Goal: Transaction & Acquisition: Purchase product/service

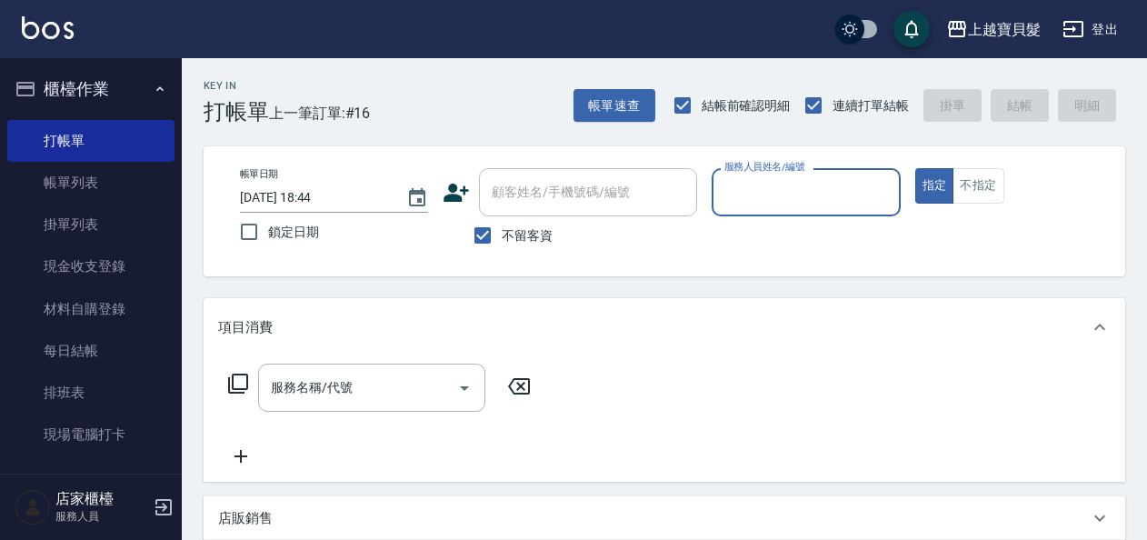
click at [771, 185] on input "服務人員姓名/編號" at bounding box center [806, 192] width 172 height 32
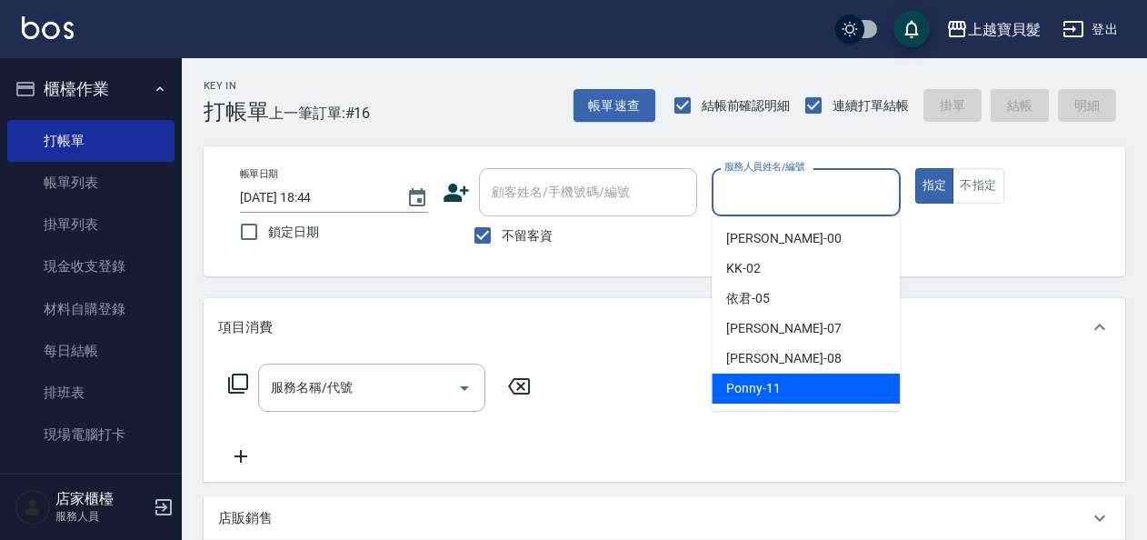
click at [795, 382] on div "Ponny -11" at bounding box center [806, 389] width 188 height 30
type input "Ponny-11"
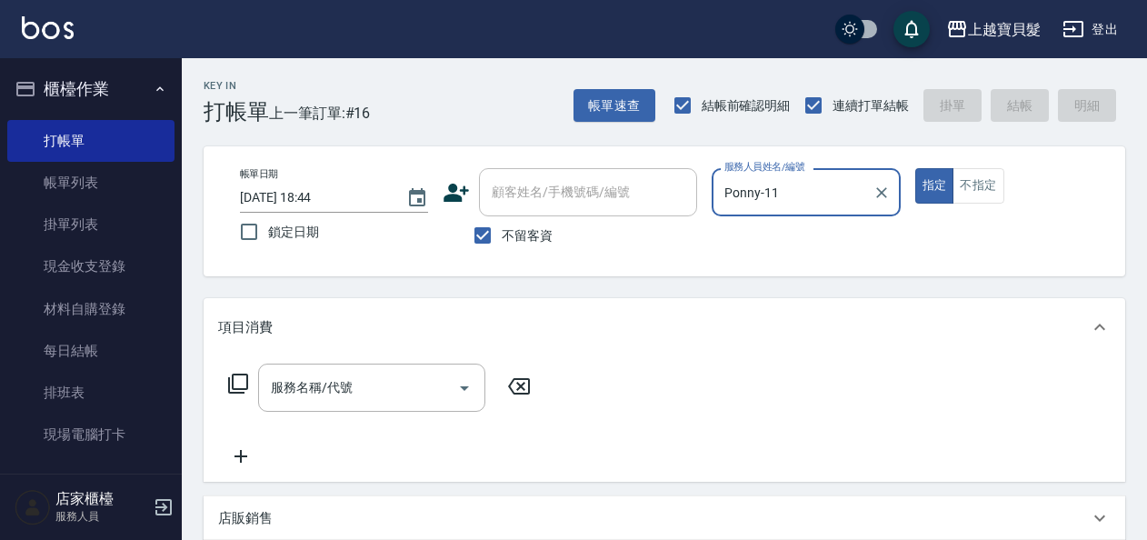
click at [243, 385] on icon at bounding box center [238, 384] width 22 height 22
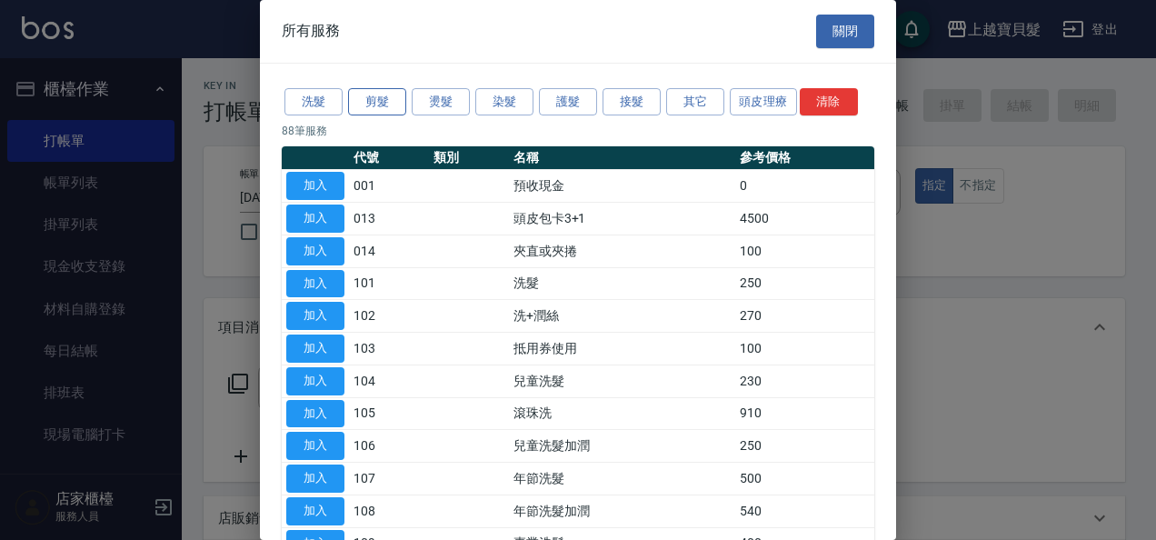
click at [385, 101] on button "剪髮" at bounding box center [377, 102] width 58 height 28
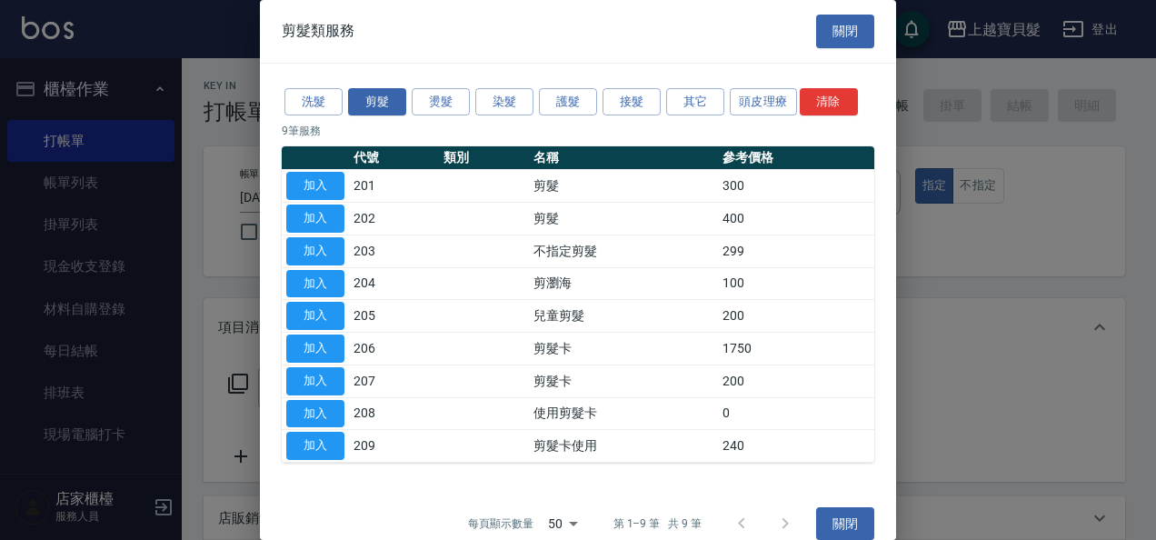
click at [322, 217] on button "加入" at bounding box center [315, 219] width 58 height 28
type input "剪髮(202)"
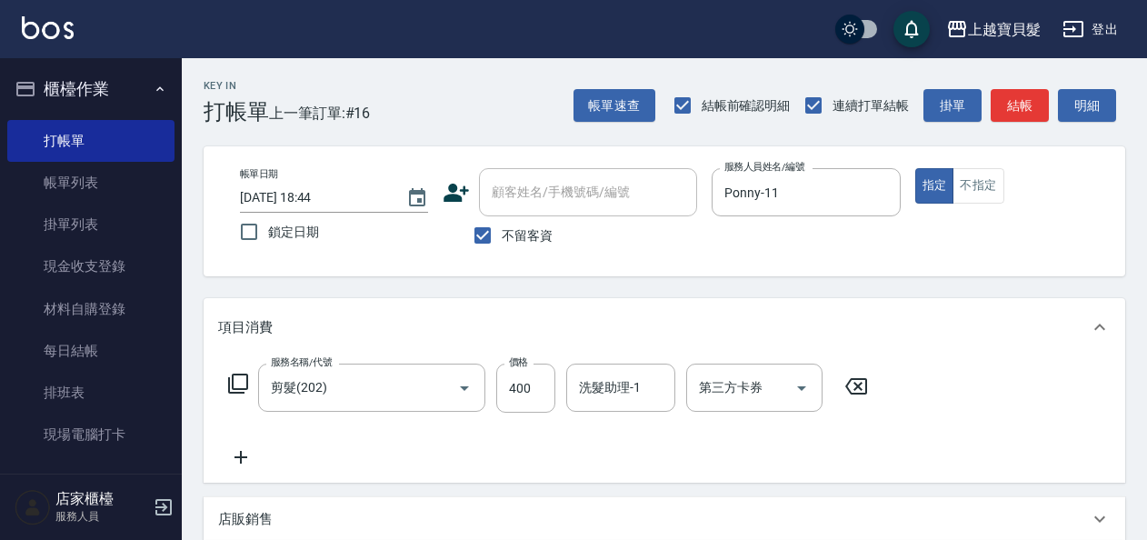
drag, startPoint x: 254, startPoint y: 380, endPoint x: 237, endPoint y: 382, distance: 16.5
click at [254, 380] on div "服務名稱/代號 剪髮(202) 服務名稱/代號 價格 400 價格 洗髮助理-1 洗髮助理-1 第三方卡券 第三方卡券" at bounding box center [548, 388] width 661 height 49
click at [229, 382] on icon at bounding box center [238, 384] width 20 height 20
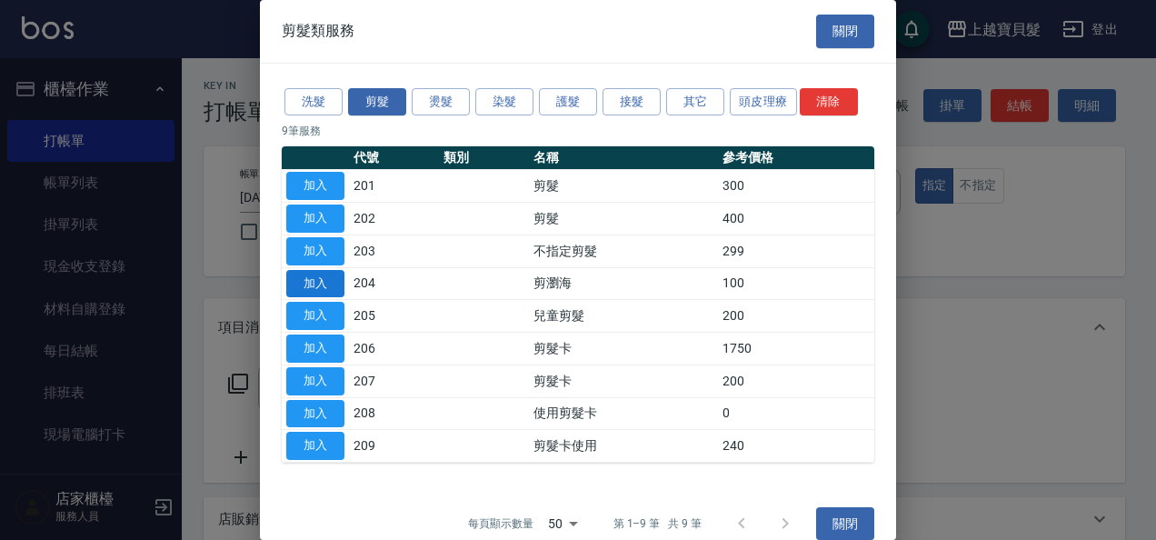
click at [313, 275] on button "加入" at bounding box center [315, 284] width 58 height 28
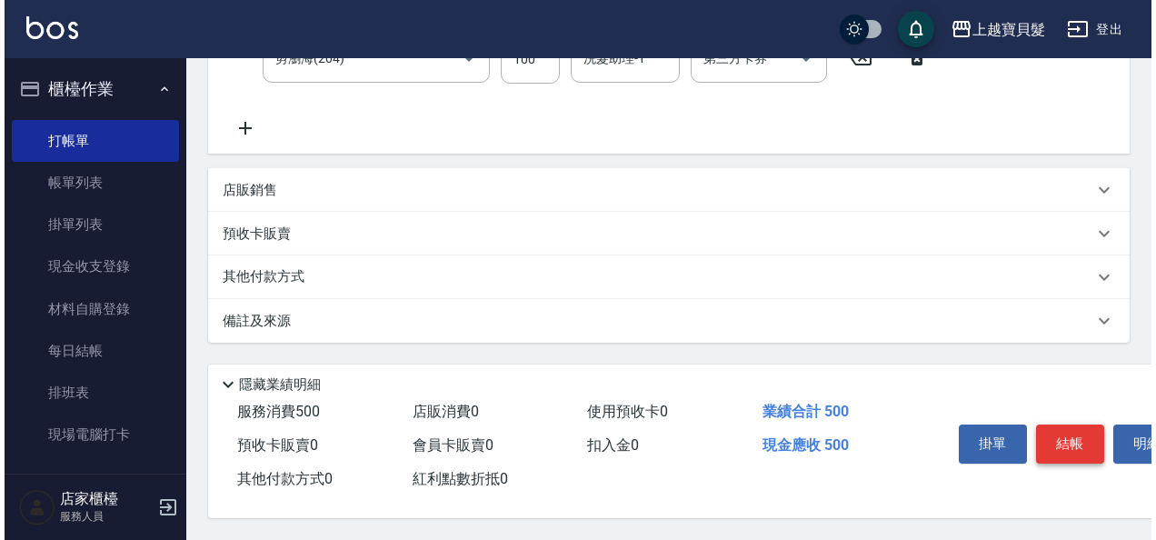
scroll to position [406, 0]
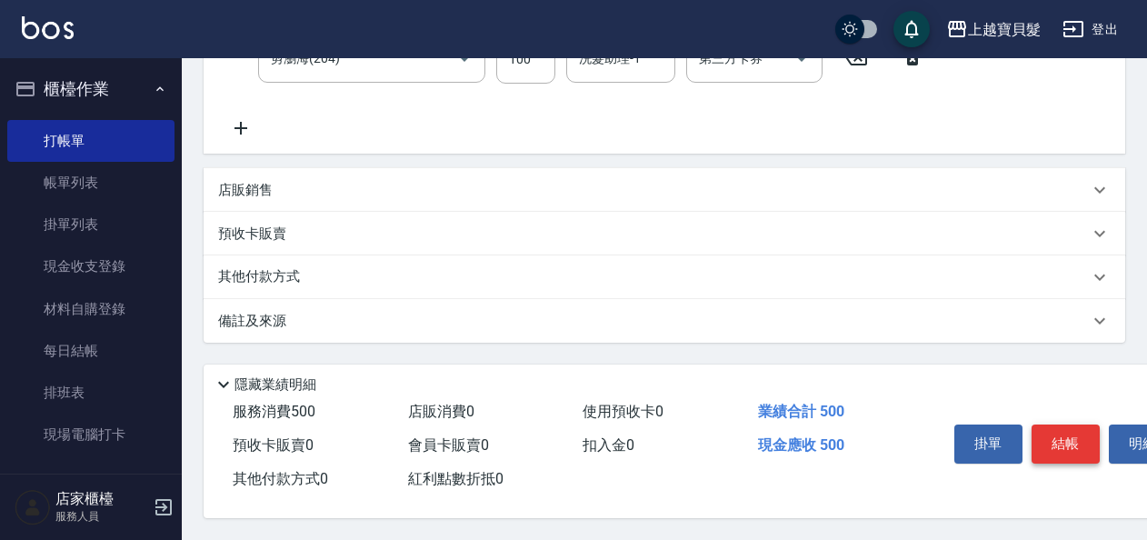
click at [1065, 442] on button "結帳" at bounding box center [1066, 444] width 68 height 38
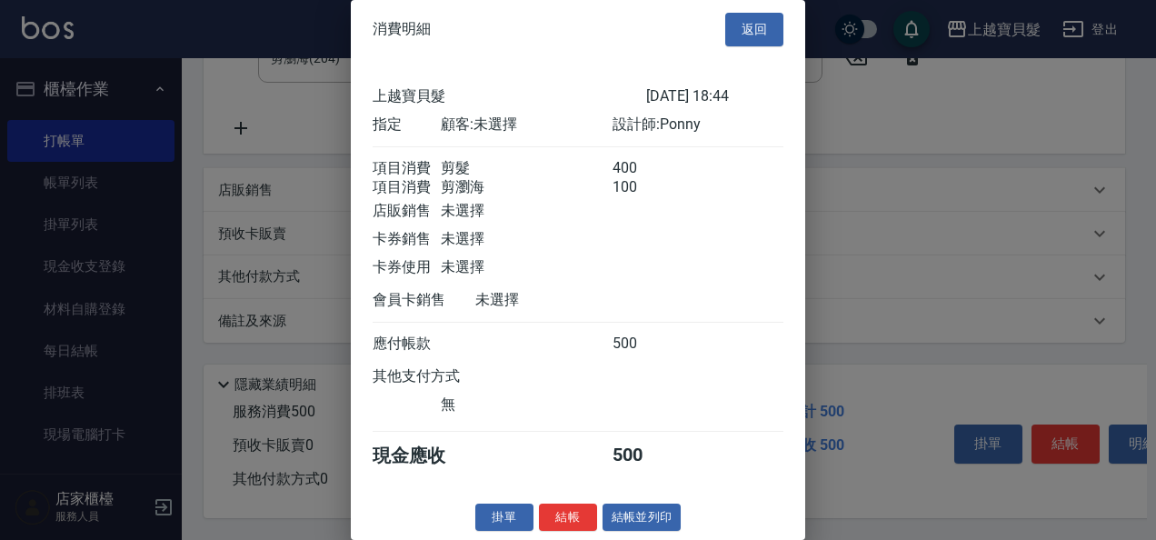
scroll to position [25, 0]
click at [645, 515] on button "結帳並列印" at bounding box center [642, 518] width 79 height 28
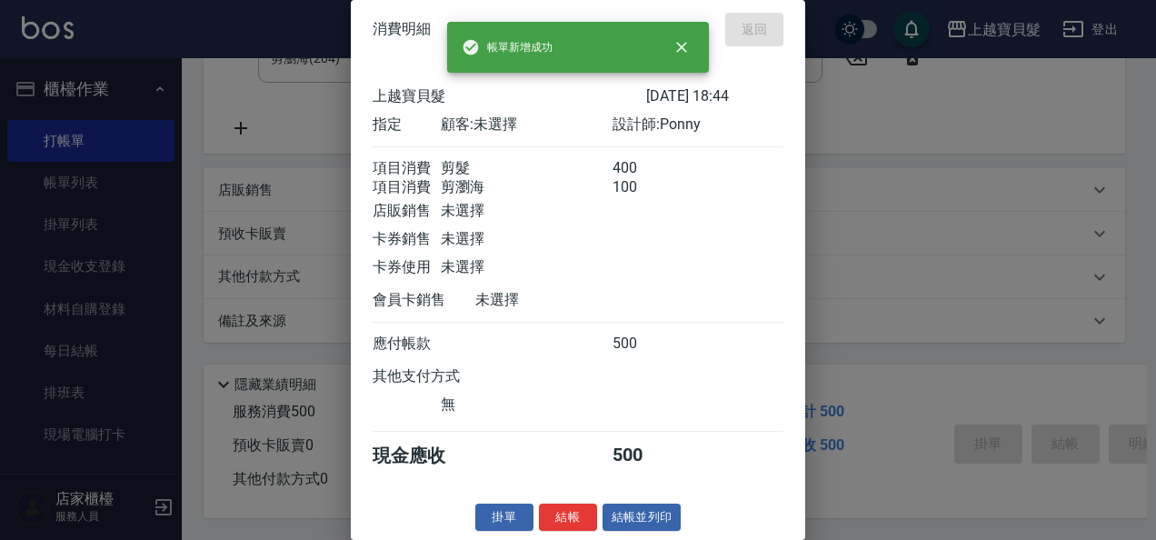
type input "[DATE] 20:06"
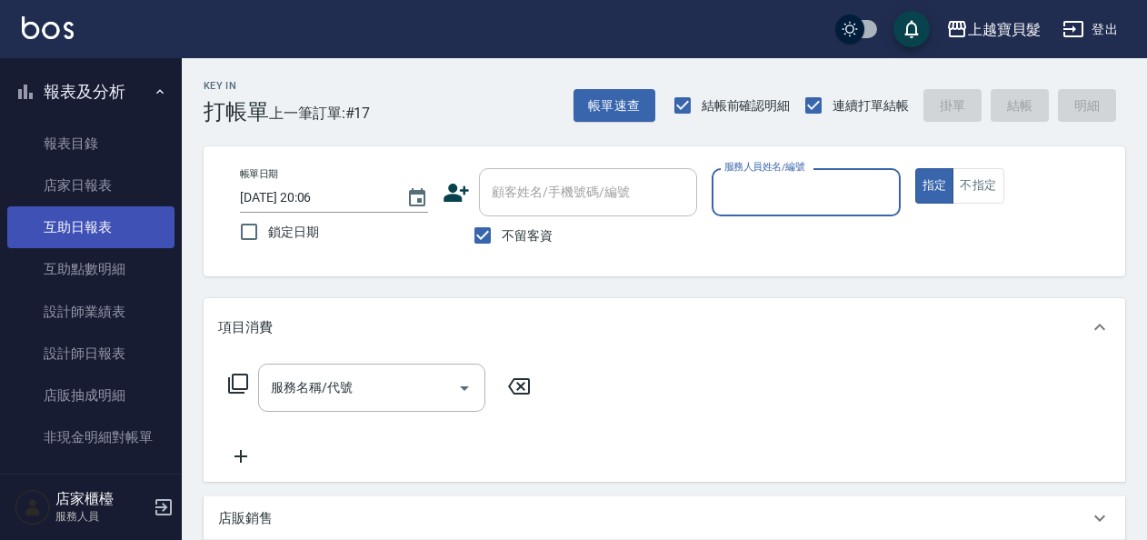
scroll to position [455, 0]
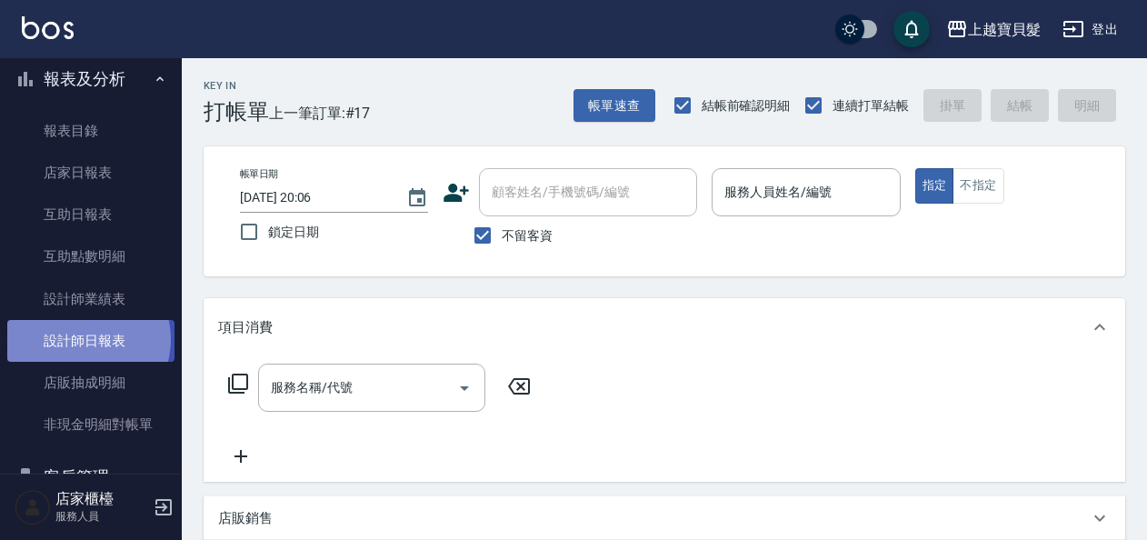
click at [87, 340] on link "設計師日報表" at bounding box center [90, 341] width 167 height 42
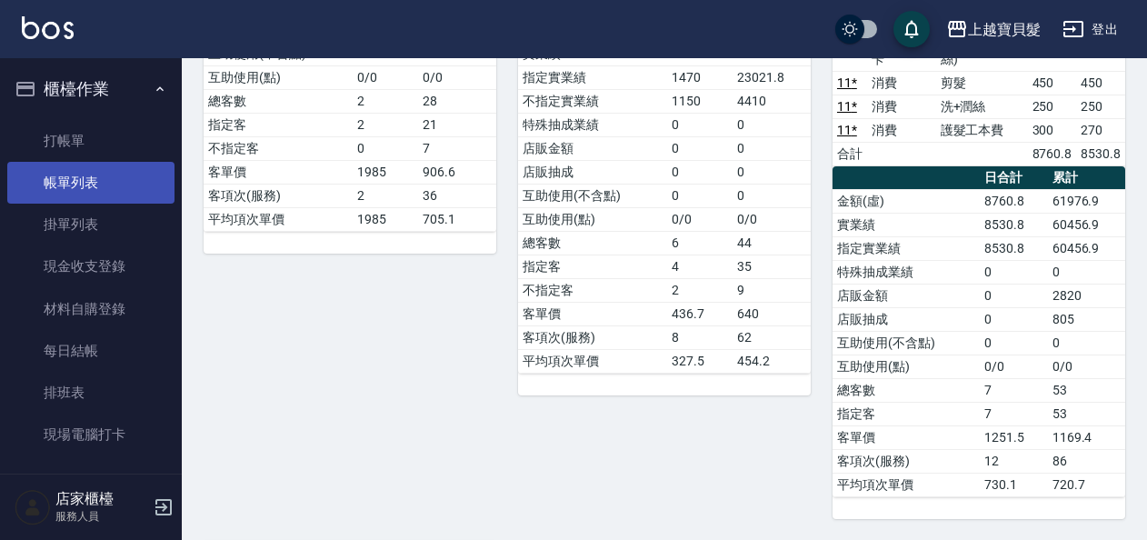
scroll to position [364, 0]
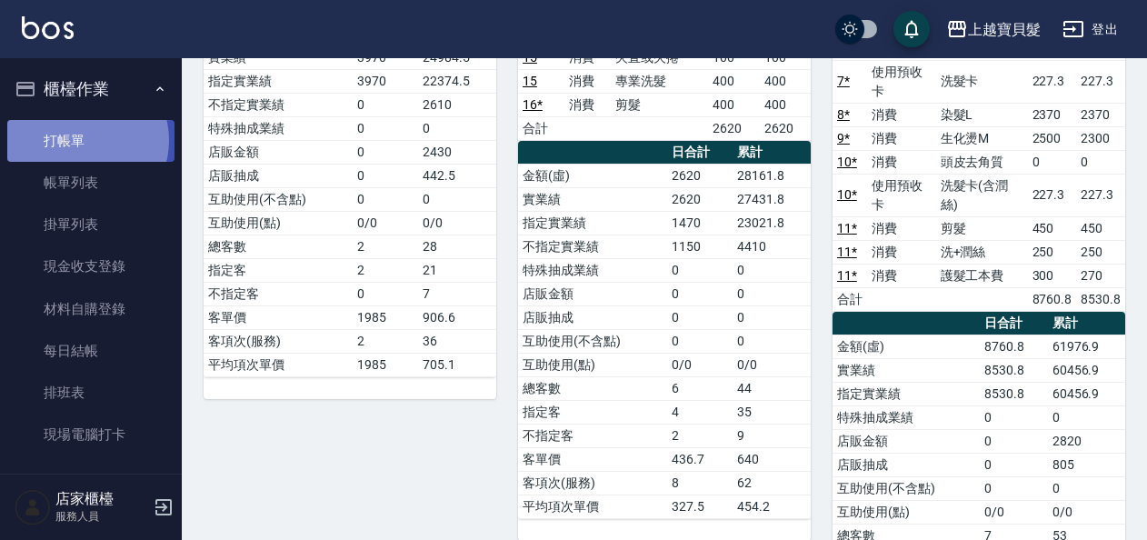
click at [83, 140] on link "打帳單" at bounding box center [90, 141] width 167 height 42
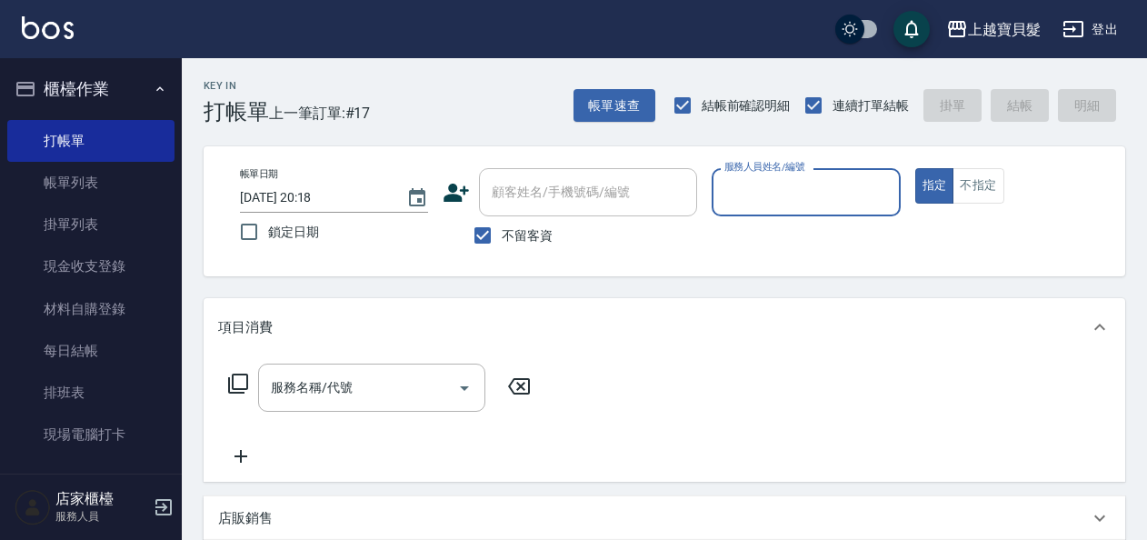
click at [779, 200] on input "服務人員姓名/編號" at bounding box center [806, 192] width 172 height 32
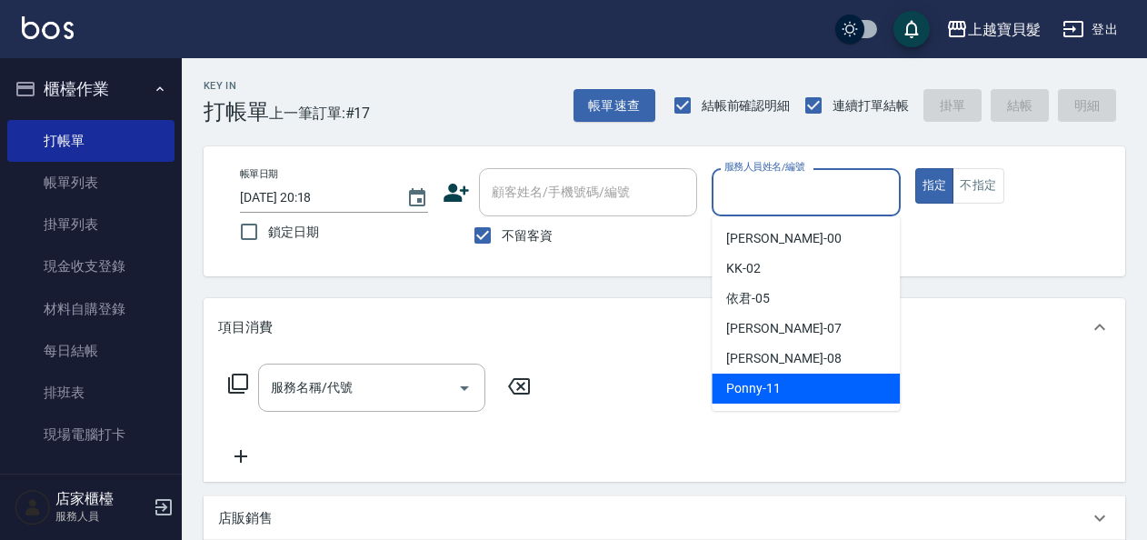
click at [769, 408] on ul "小華 -00 KK -02 依君 -05 [PERSON_NAME] -07 [PERSON_NAME] -08 Ponny -11" at bounding box center [806, 313] width 188 height 195
click at [766, 384] on span "Ponny -11" at bounding box center [753, 388] width 55 height 19
type input "Ponny-11"
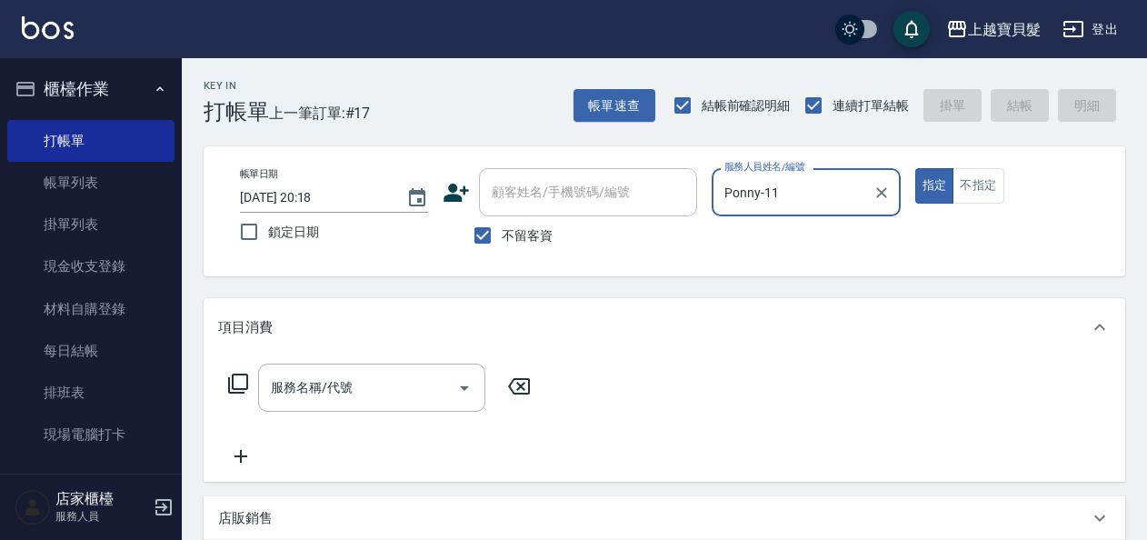
click at [243, 382] on icon at bounding box center [238, 384] width 22 height 22
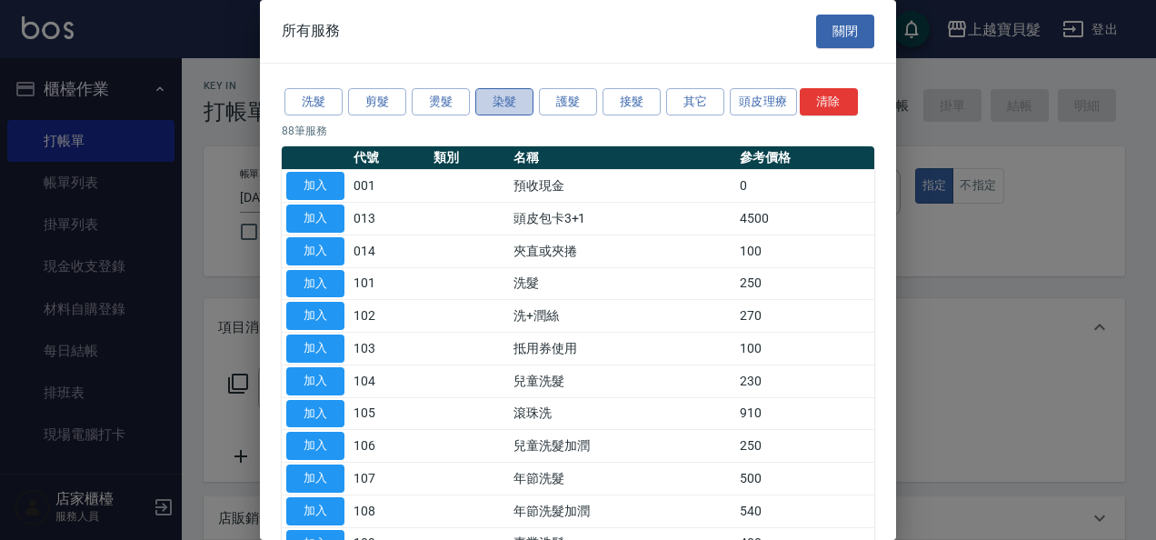
click at [510, 107] on button "染髮" at bounding box center [504, 102] width 58 height 28
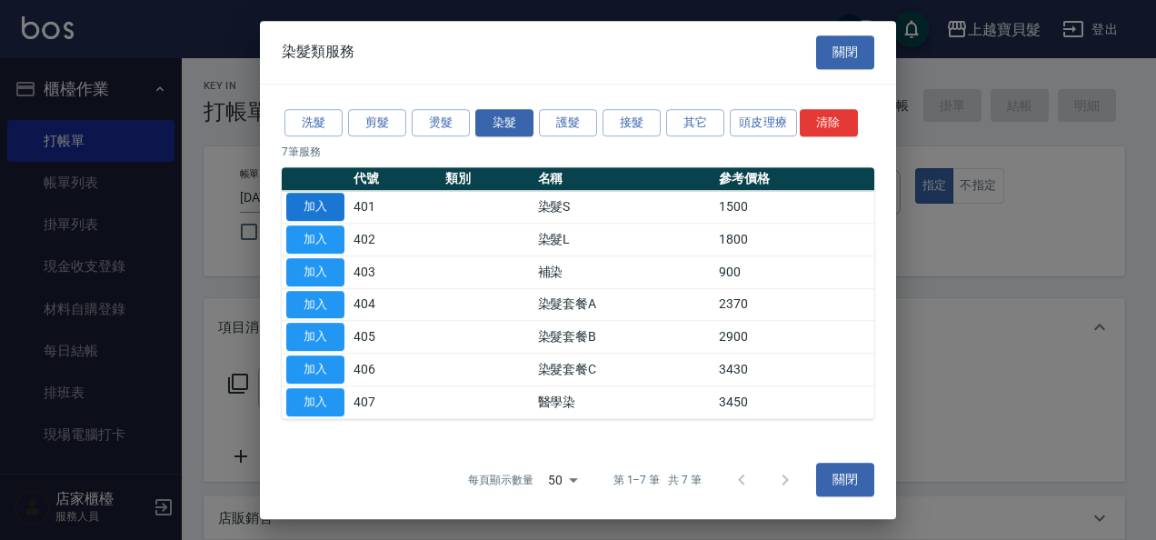
click at [302, 208] on button "加入" at bounding box center [315, 207] width 58 height 28
type input "染髮S(401)"
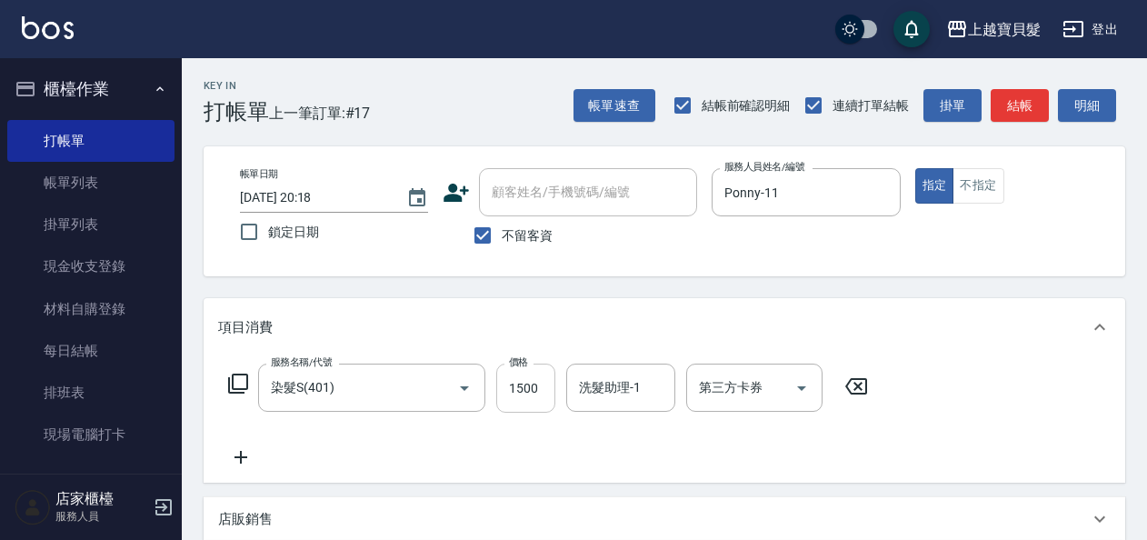
click at [542, 384] on input "1500" at bounding box center [525, 388] width 59 height 49
click at [241, 382] on icon at bounding box center [238, 384] width 22 height 22
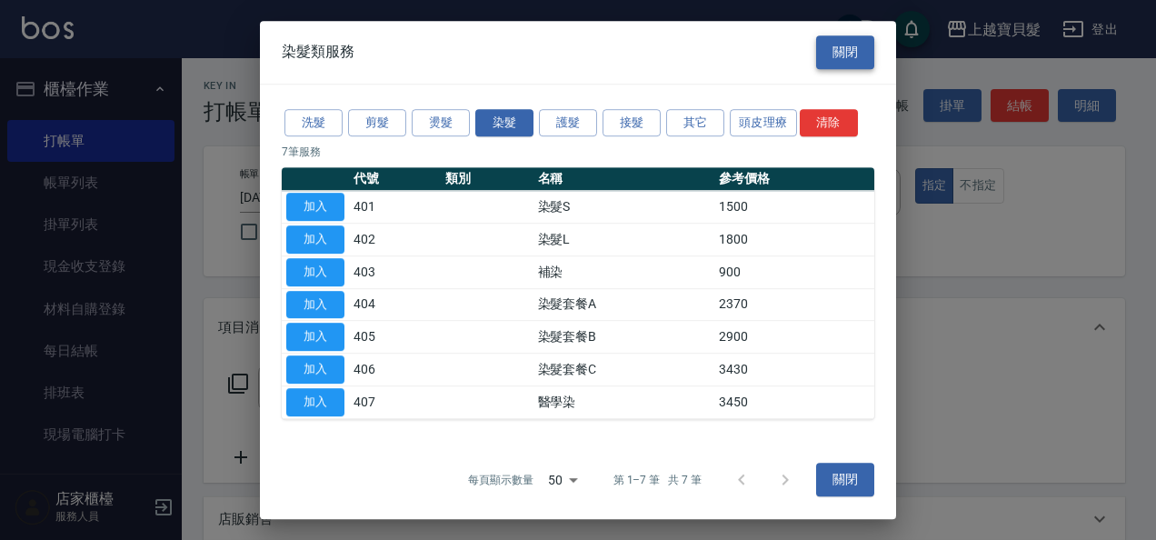
click at [841, 55] on button "關閉" at bounding box center [845, 52] width 58 height 34
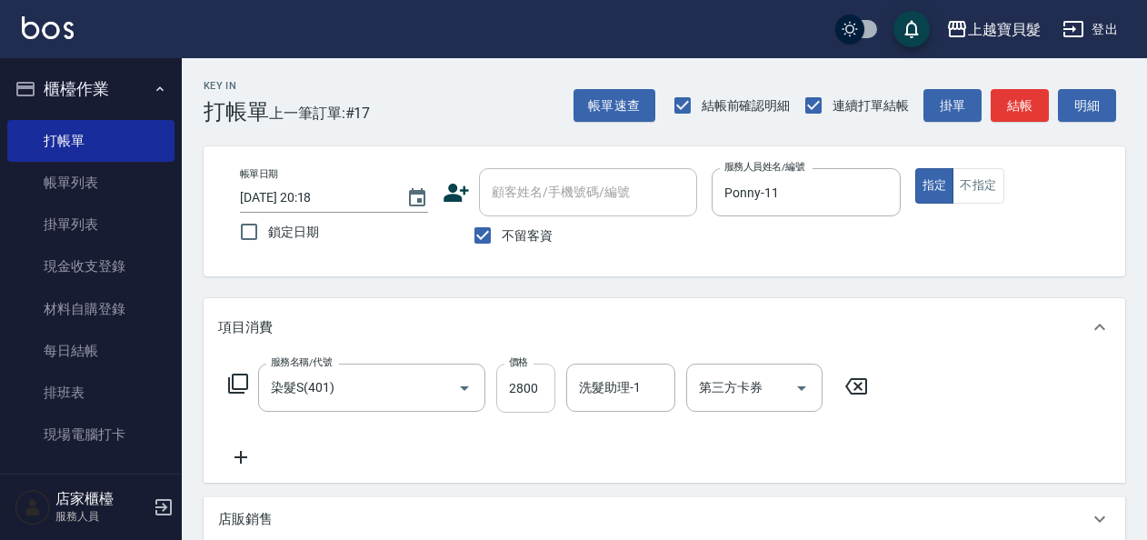
click at [544, 382] on input "2800" at bounding box center [525, 388] width 59 height 49
click at [240, 375] on icon at bounding box center [238, 384] width 20 height 20
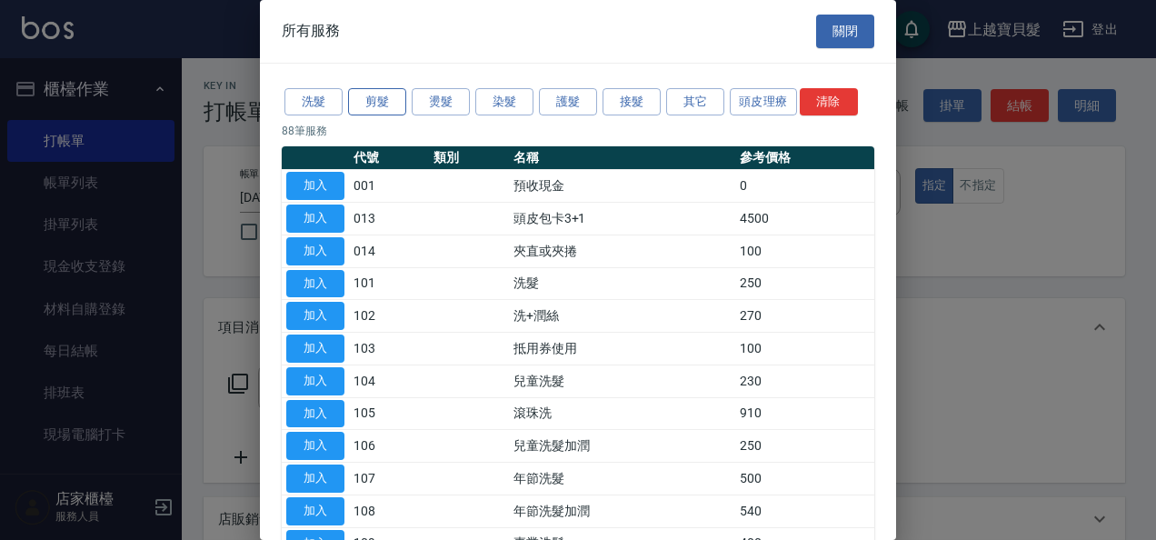
click at [384, 99] on button "剪髮" at bounding box center [377, 102] width 58 height 28
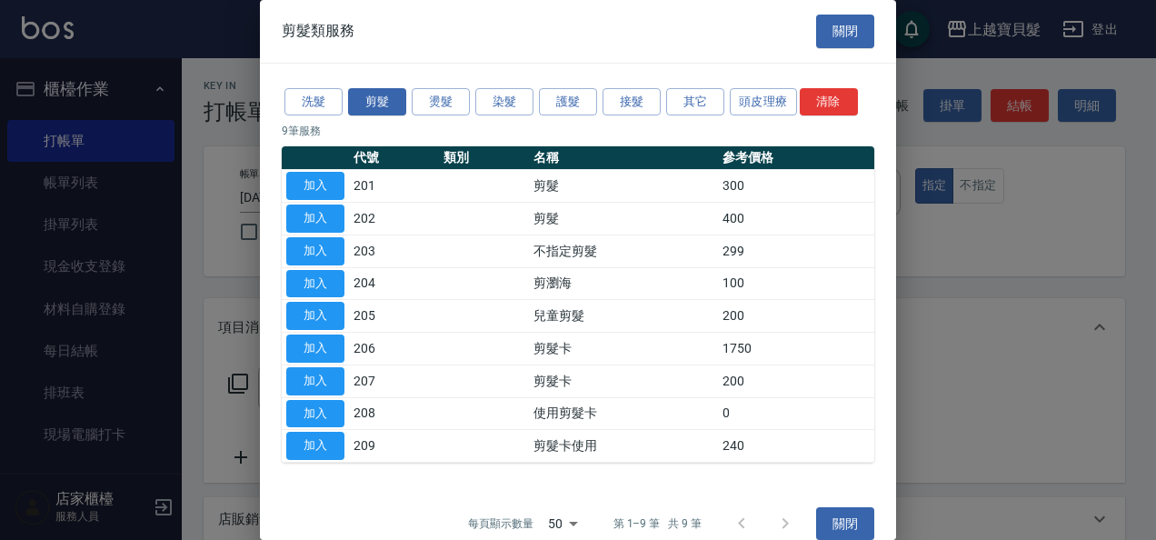
click at [329, 210] on button "加入" at bounding box center [315, 219] width 58 height 28
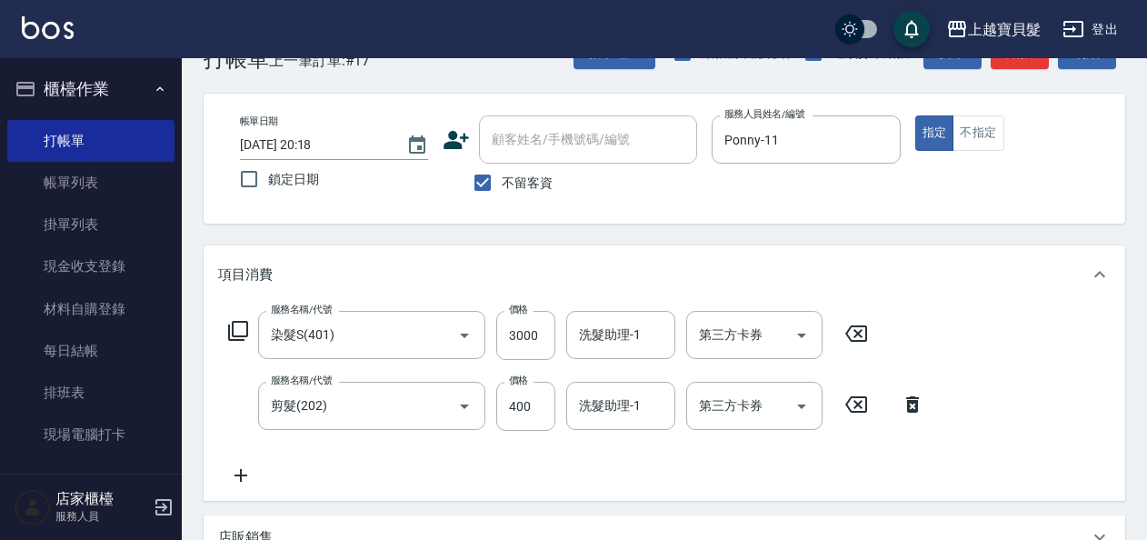
scroll to position [43, 0]
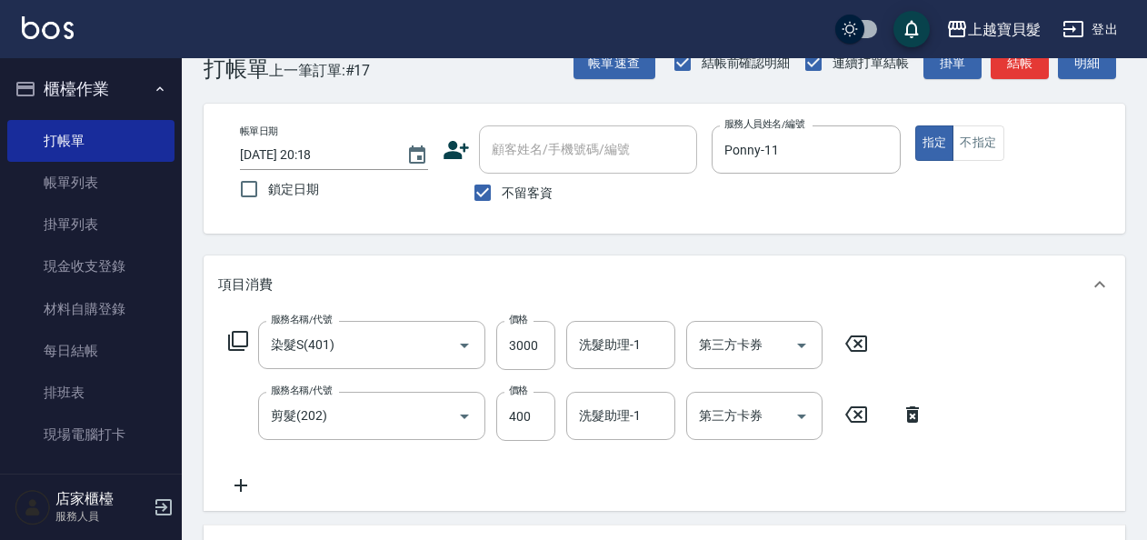
click at [911, 415] on icon at bounding box center [912, 415] width 45 height 22
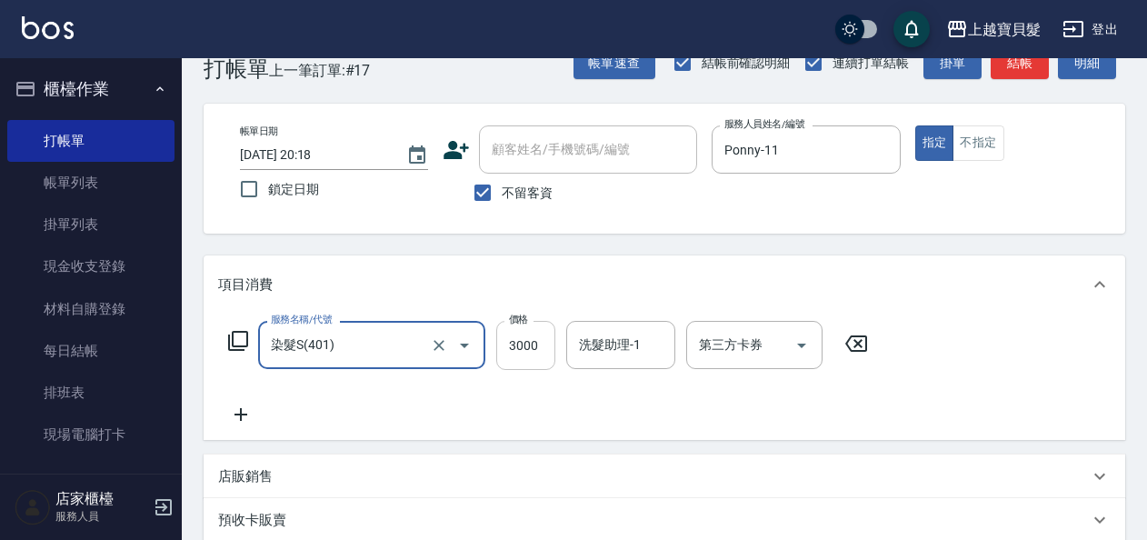
click at [547, 343] on input "3000" at bounding box center [525, 345] width 59 height 49
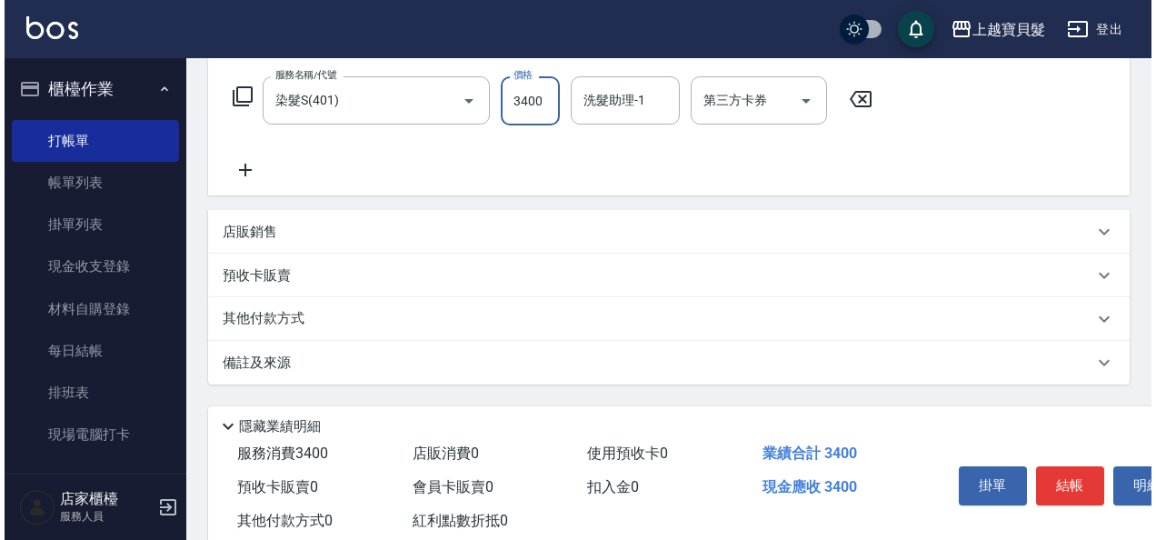
scroll to position [335, 0]
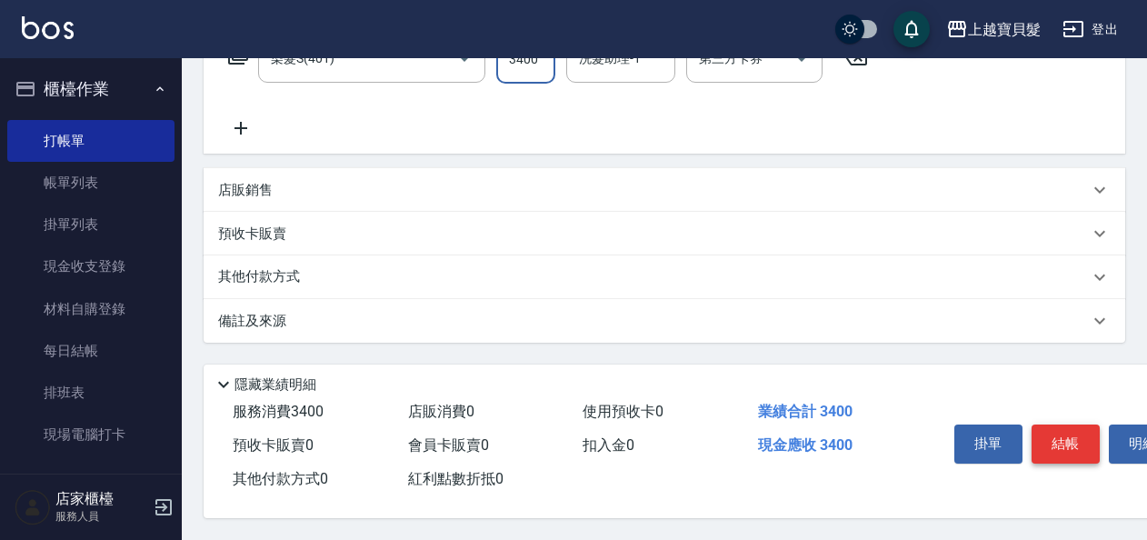
type input "3400"
click at [1073, 438] on button "結帳" at bounding box center [1066, 444] width 68 height 38
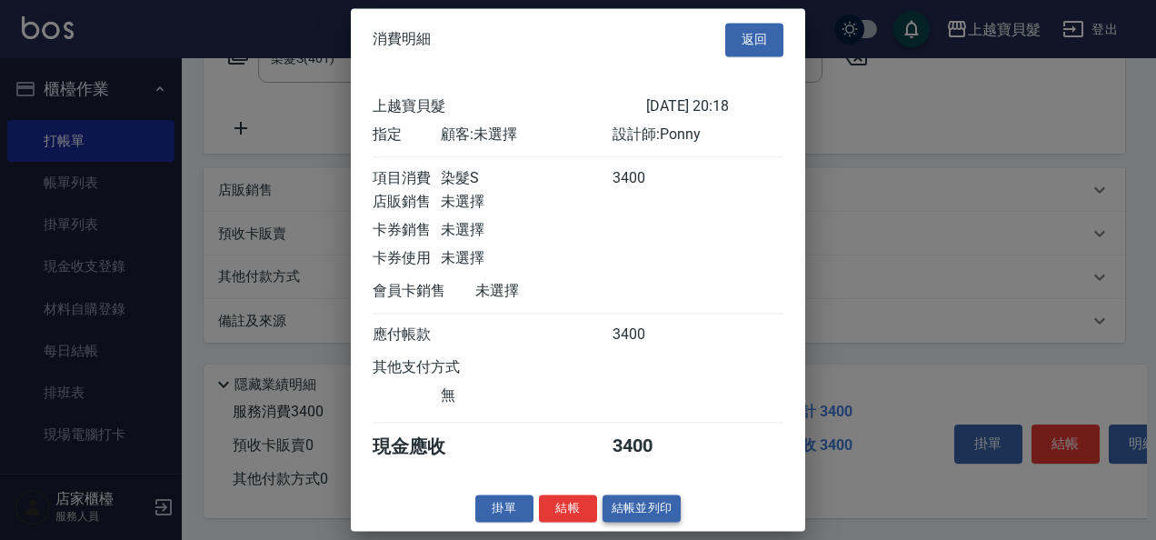
scroll to position [5, 0]
click at [638, 523] on button "結帳並列印" at bounding box center [642, 509] width 79 height 28
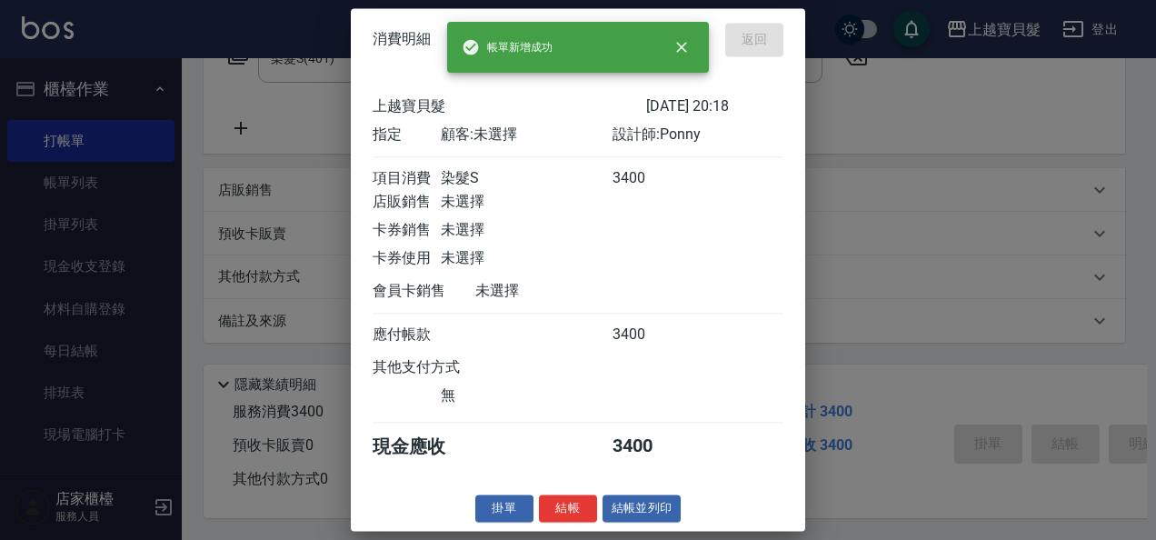
type input "[DATE] 20:41"
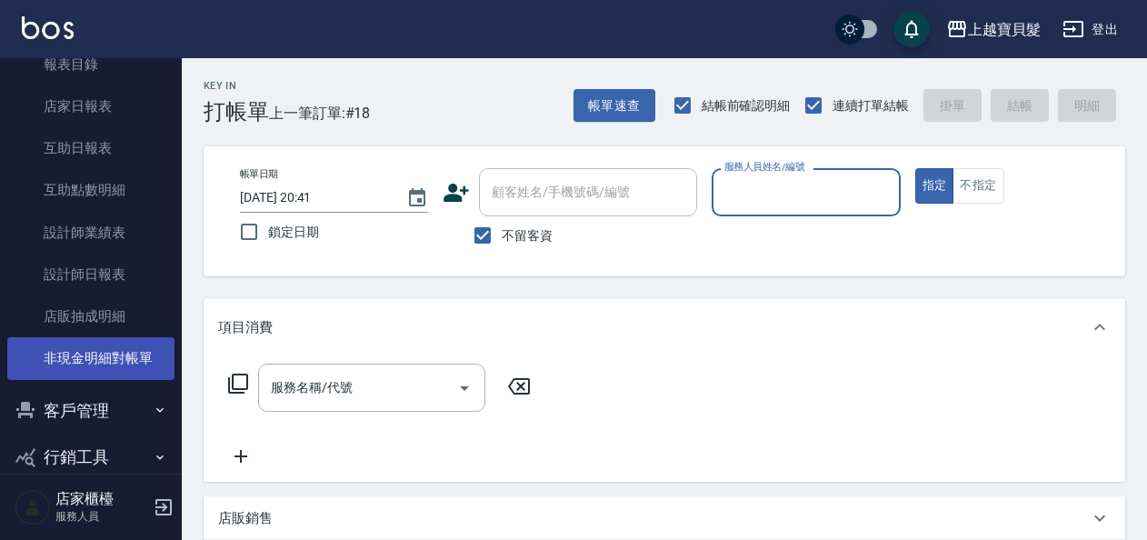
scroll to position [545, 0]
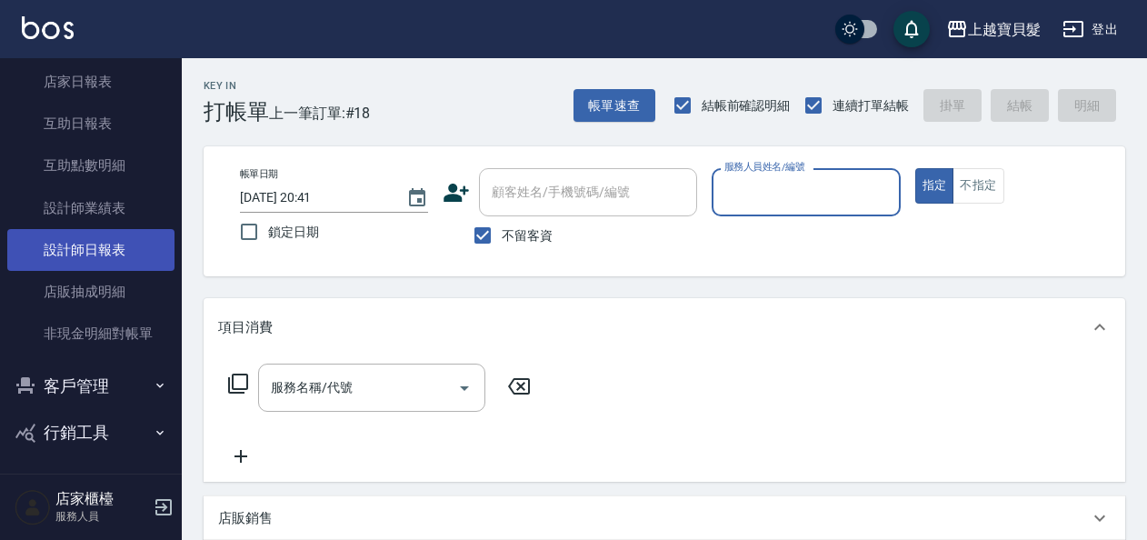
click at [96, 251] on link "設計師日報表" at bounding box center [90, 250] width 167 height 42
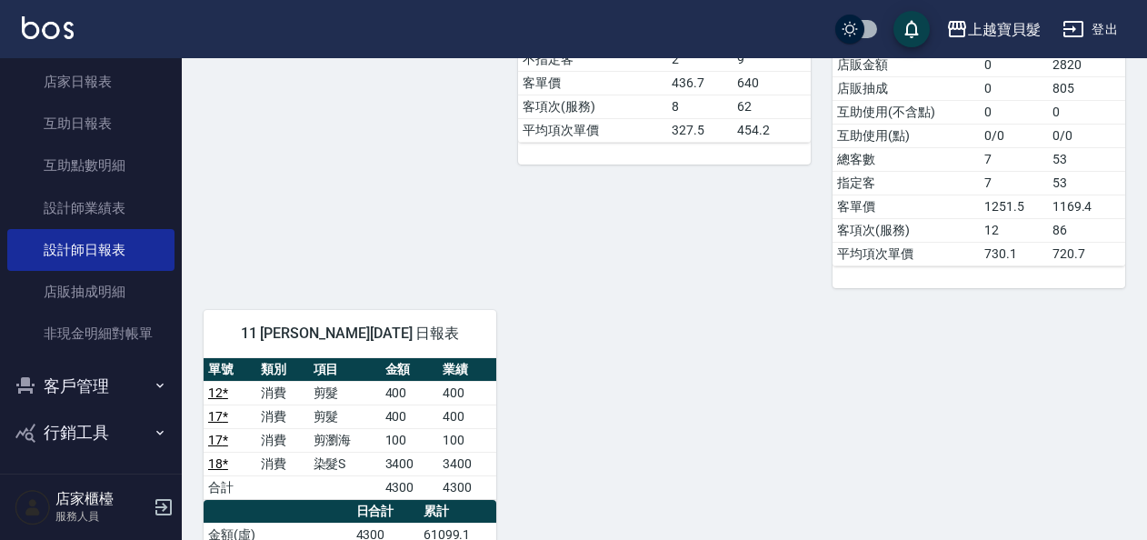
scroll to position [818, 0]
